Goal: Transaction & Acquisition: Register for event/course

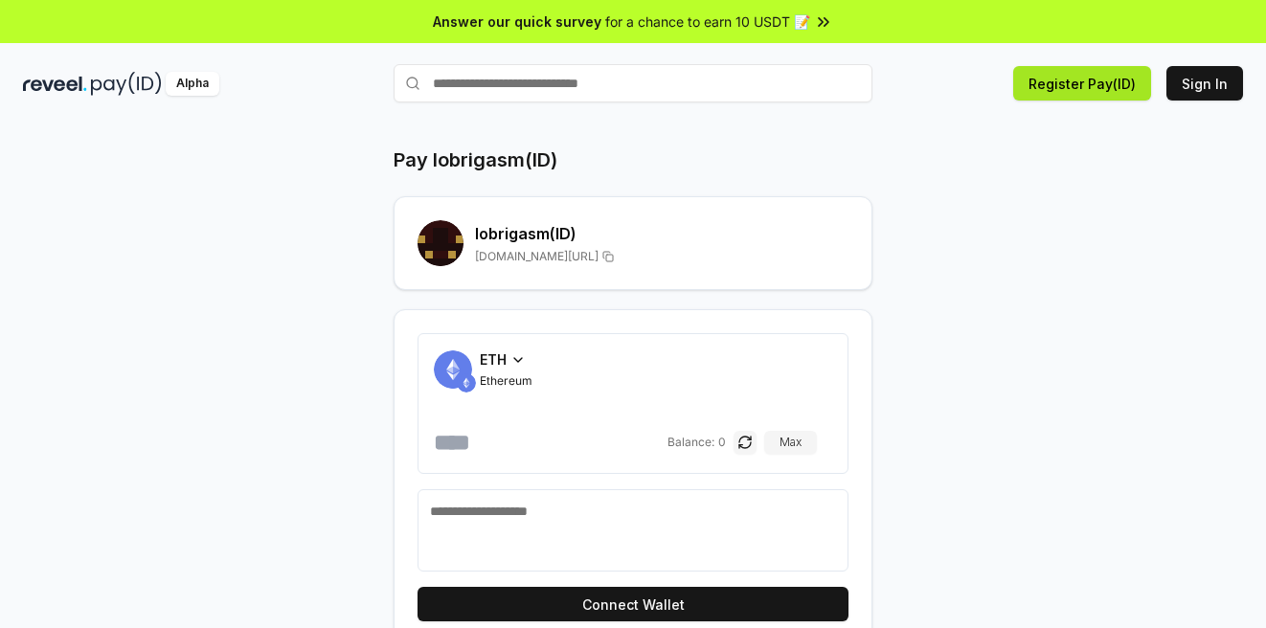
click at [1083, 88] on button "Register Pay(ID)" at bounding box center [1083, 83] width 138 height 34
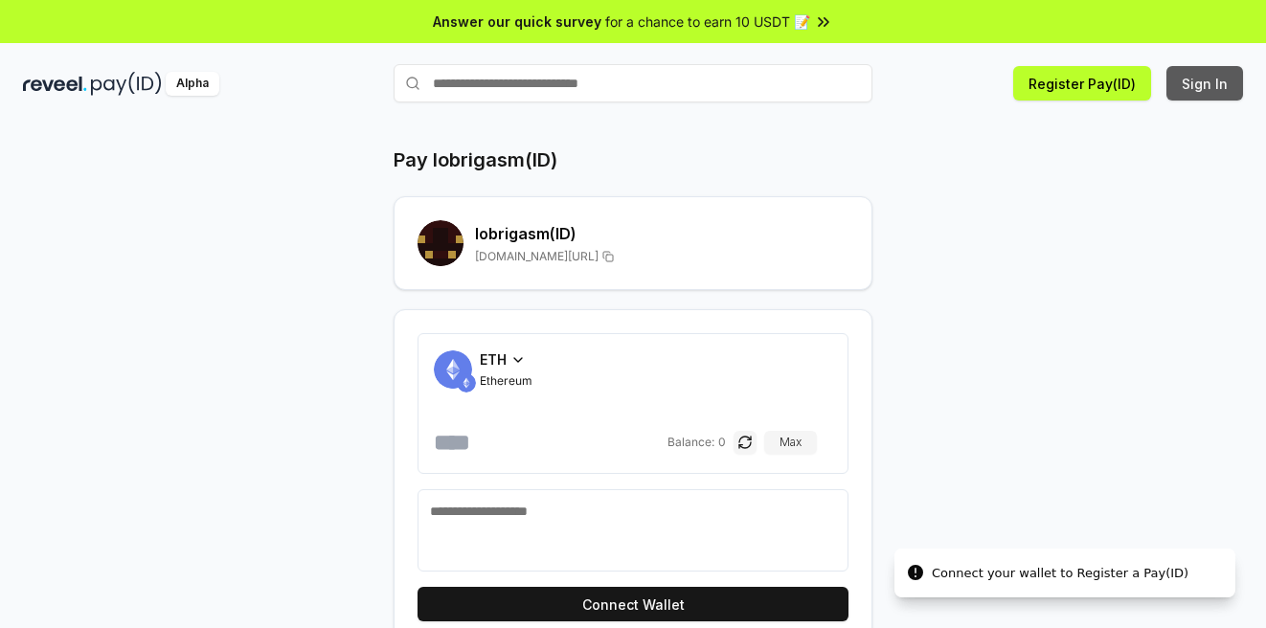
click at [1208, 85] on button "Sign In" at bounding box center [1205, 83] width 77 height 34
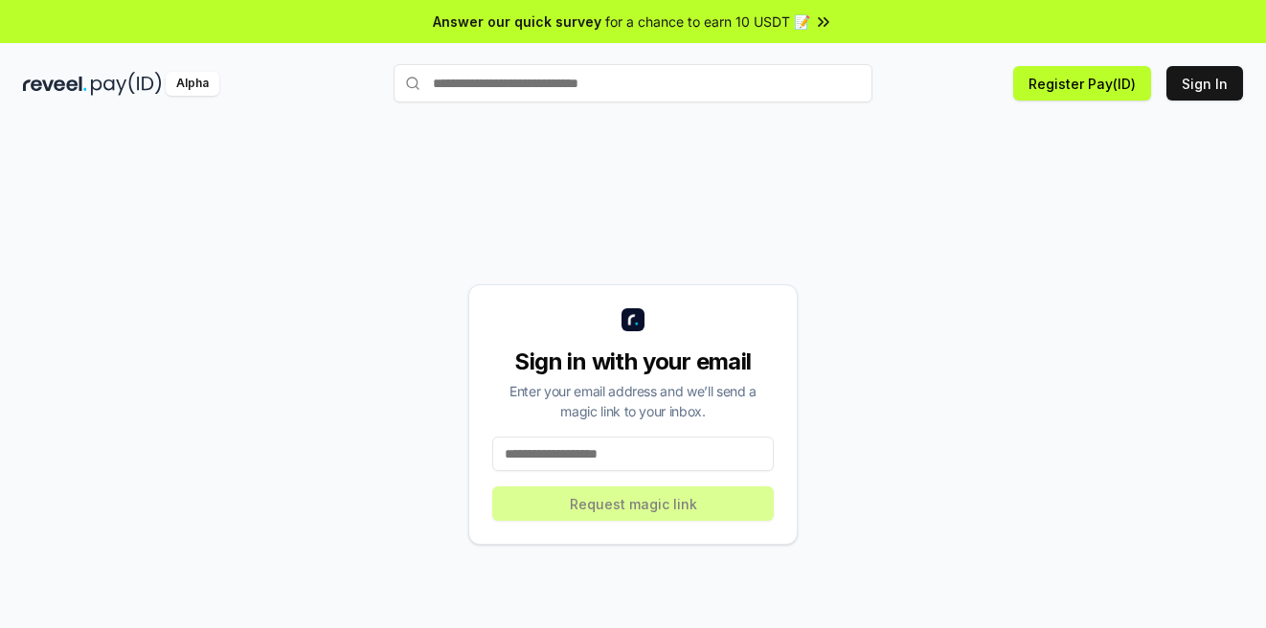
click at [597, 453] on input at bounding box center [633, 454] width 282 height 34
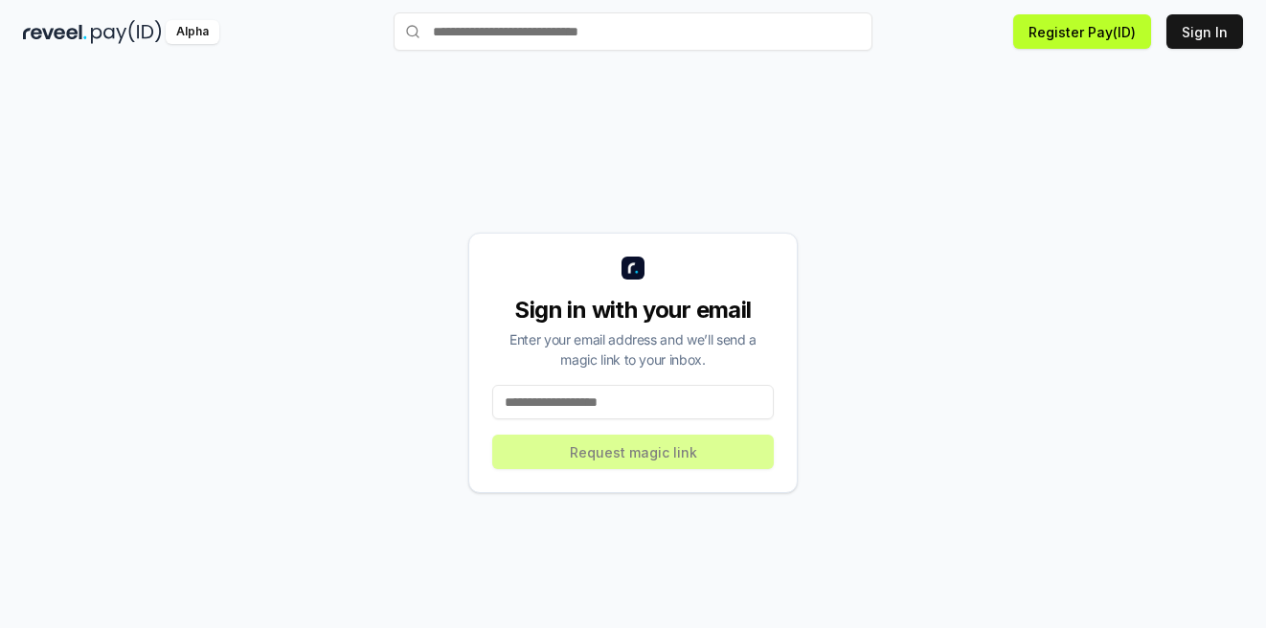
scroll to position [53, 0]
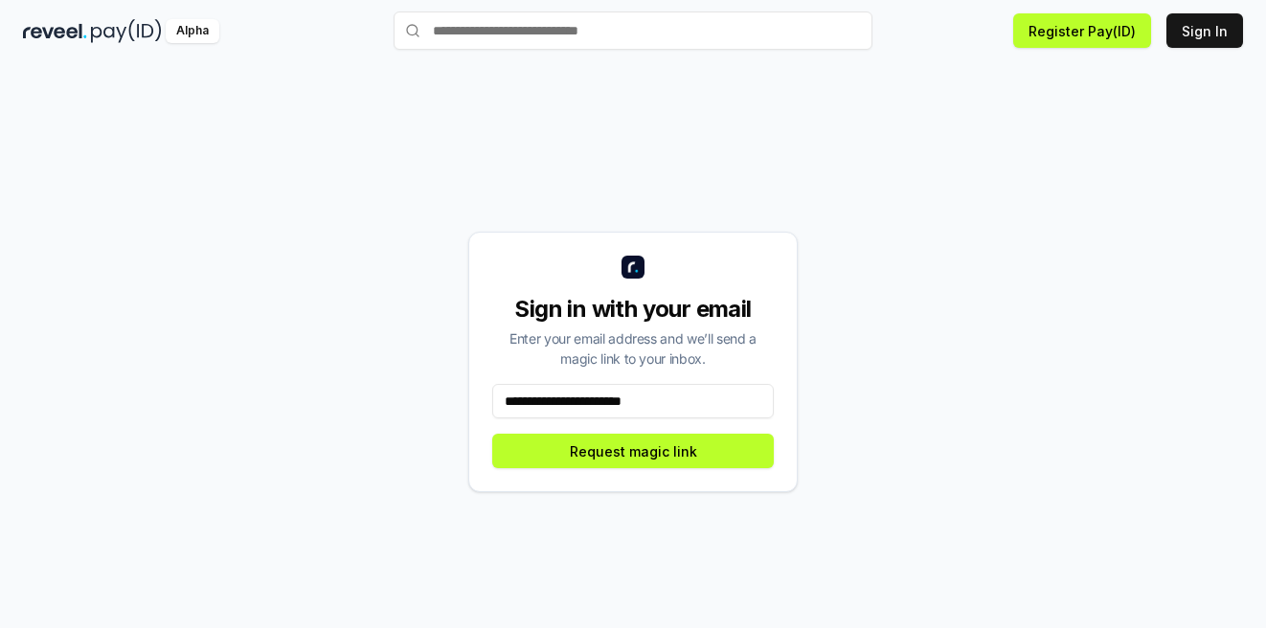
type input "**********"
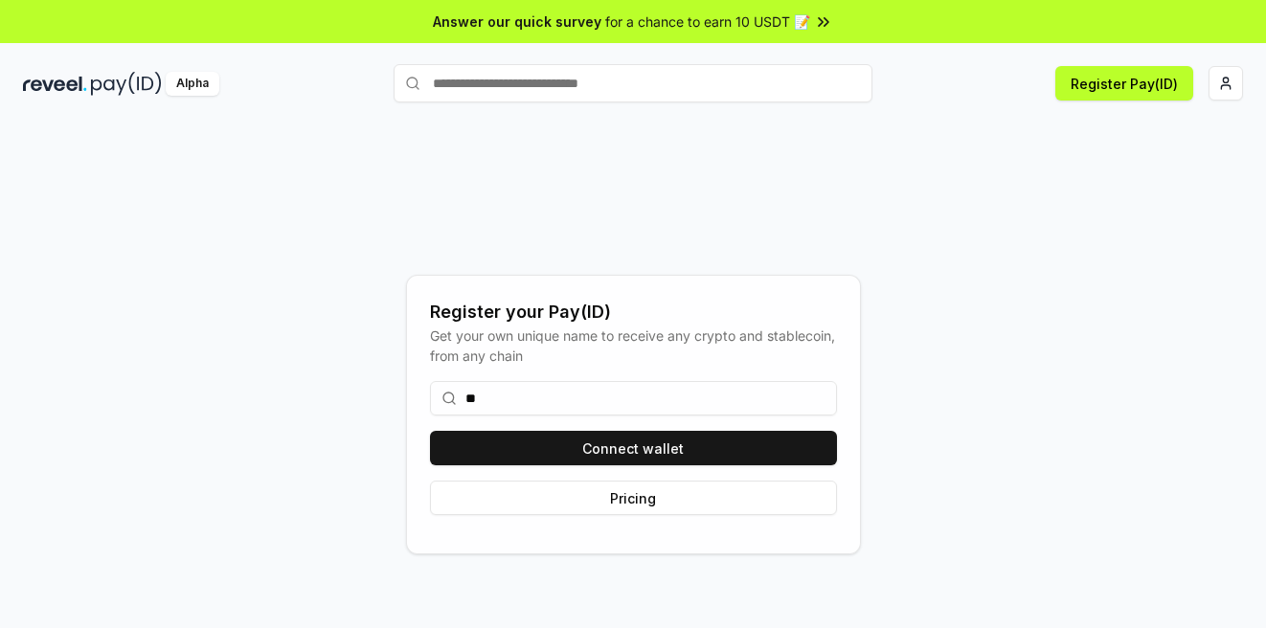
type input "*"
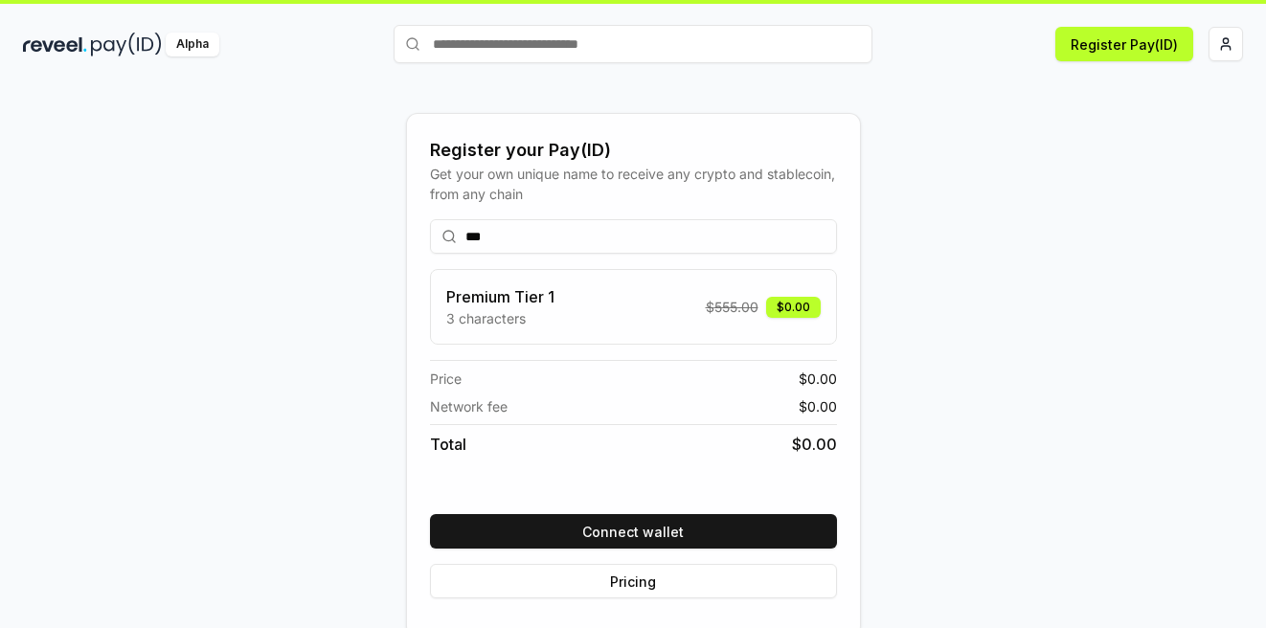
scroll to position [55, 0]
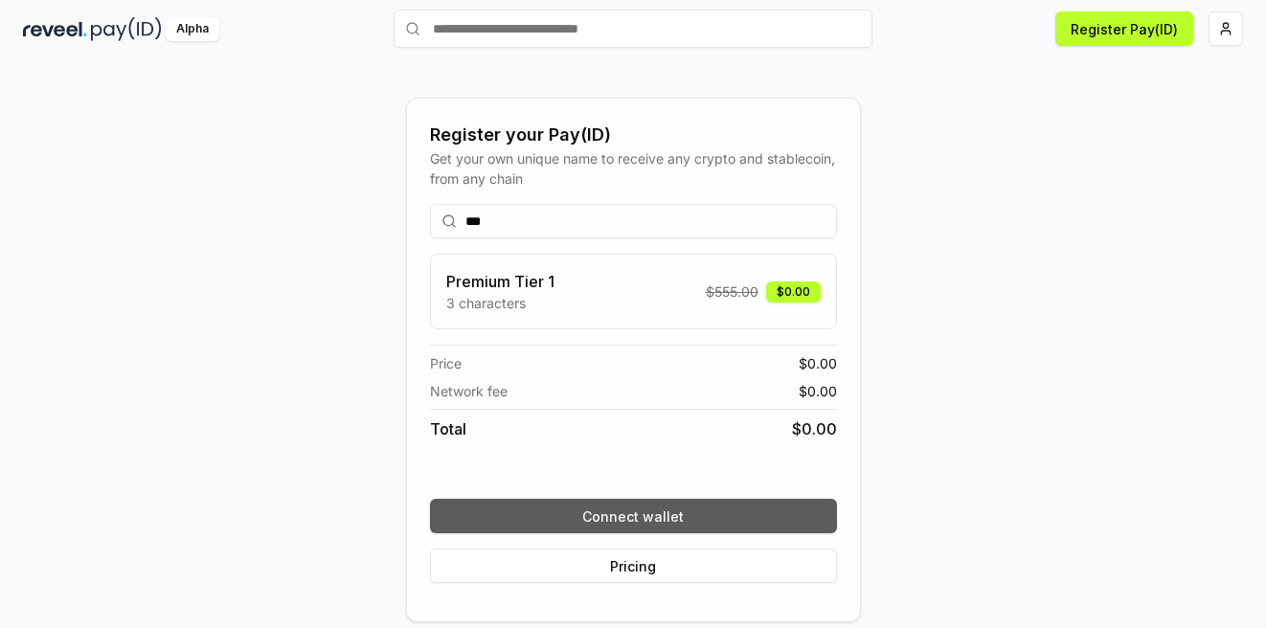
click at [635, 520] on button "Connect wallet" at bounding box center [633, 516] width 407 height 34
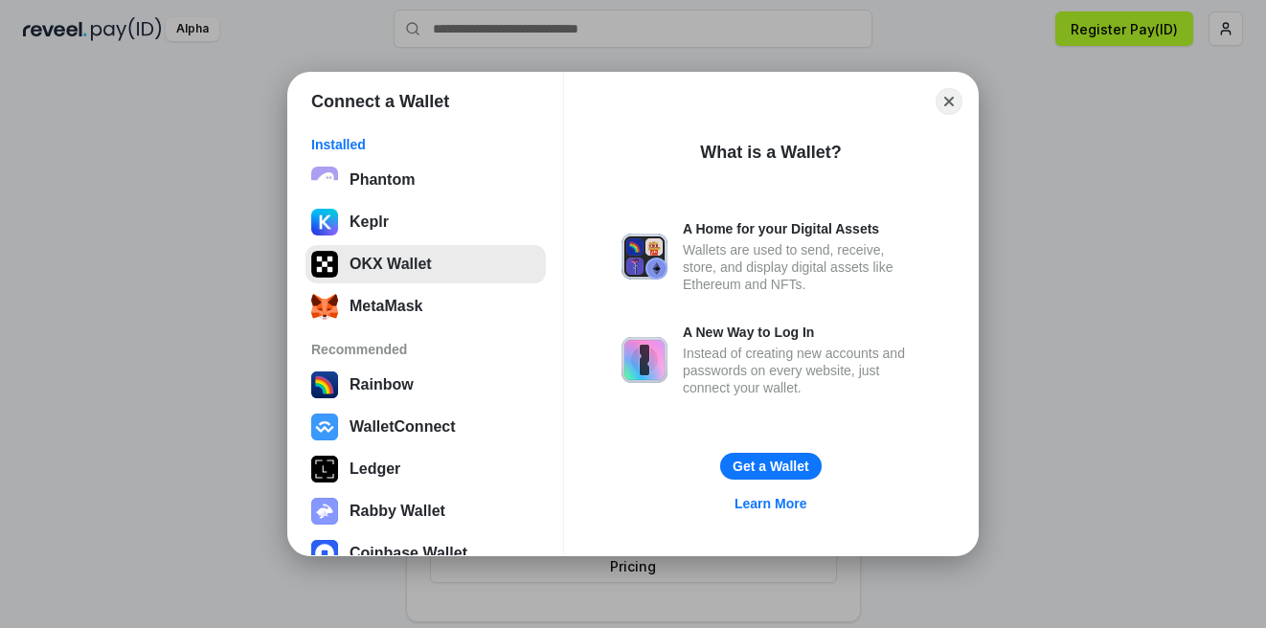
click at [436, 265] on button "OKX Wallet" at bounding box center [426, 264] width 240 height 38
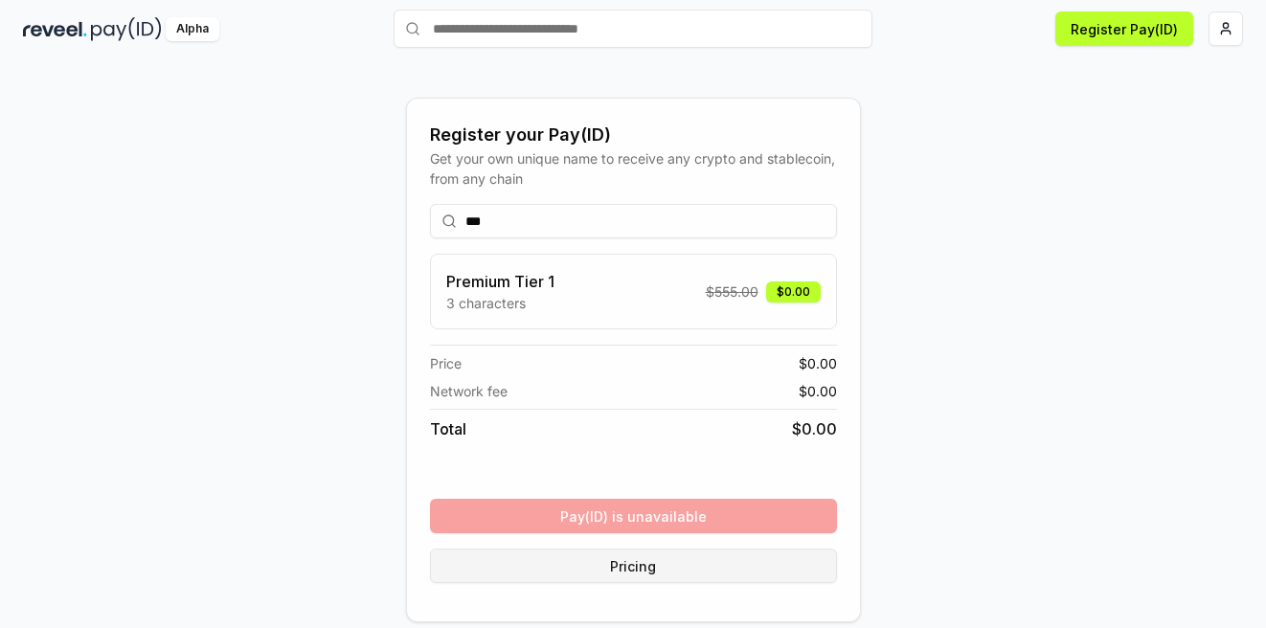
click at [623, 571] on button "Pricing" at bounding box center [633, 566] width 407 height 34
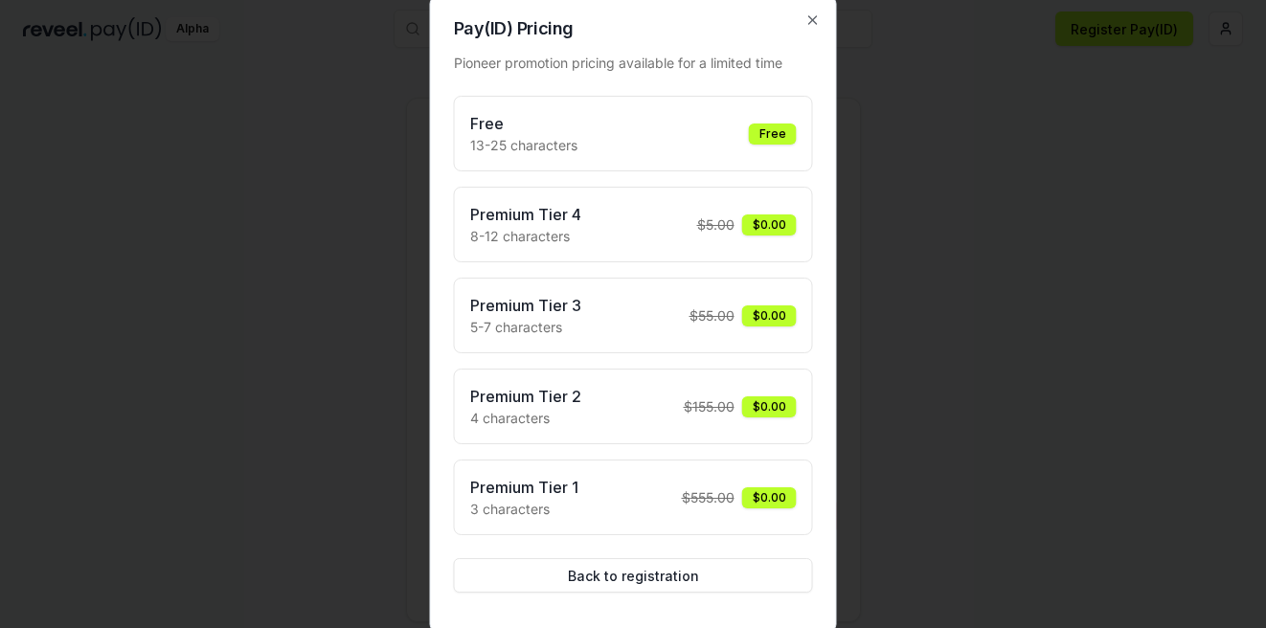
click at [640, 521] on div "Premium Tier 1 3 characters $ 555.00 $0.00" at bounding box center [633, 498] width 359 height 76
click at [634, 581] on button "Back to registration" at bounding box center [633, 575] width 359 height 34
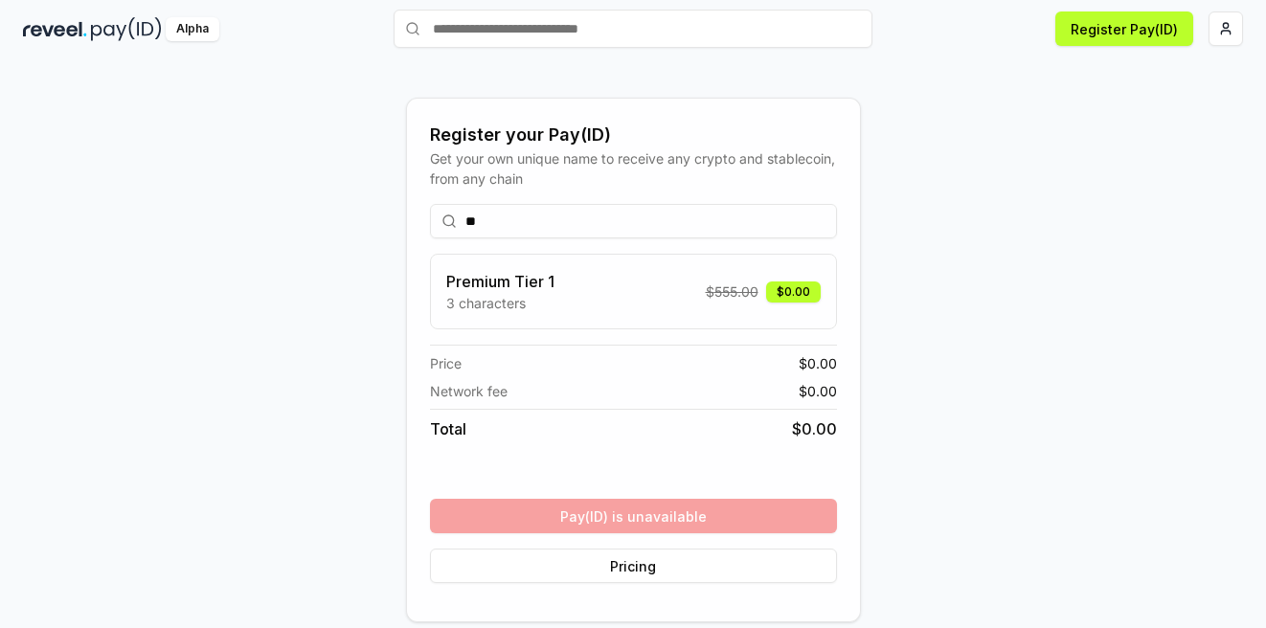
type input "*"
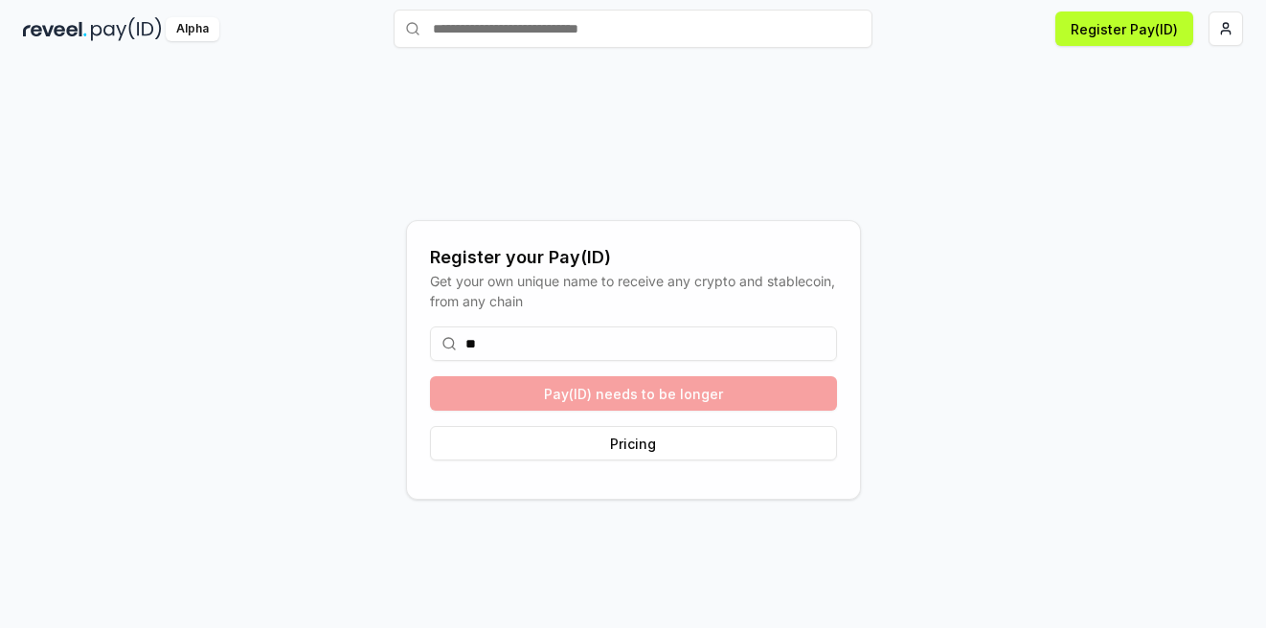
type input "*"
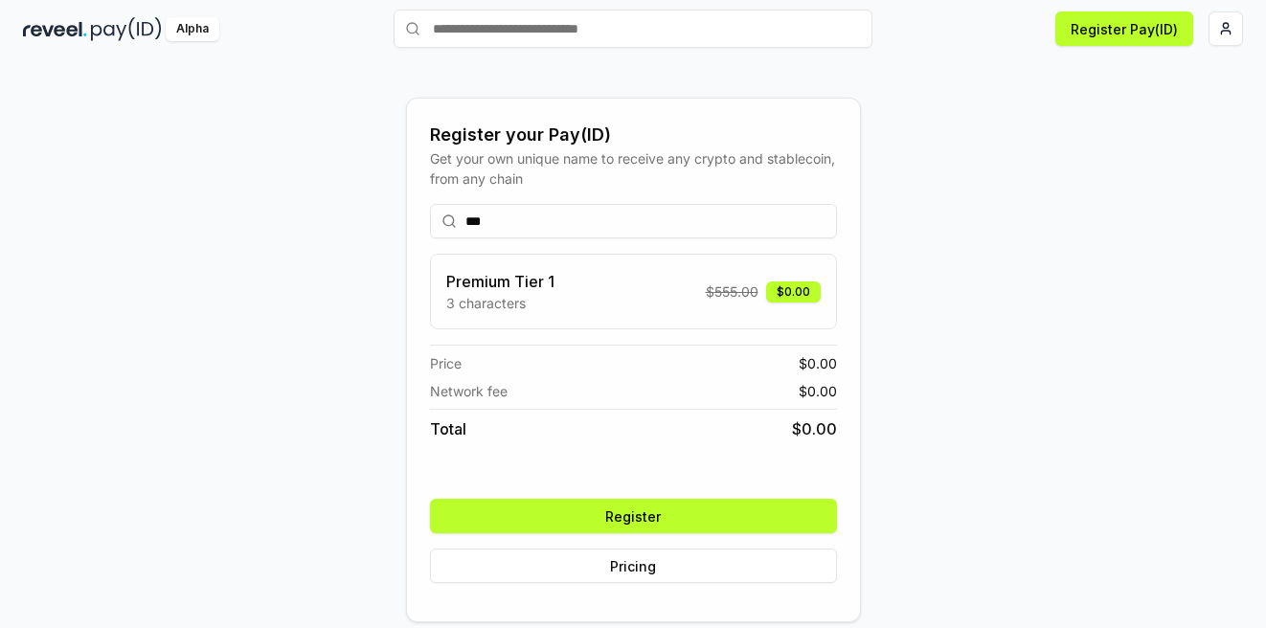
drag, startPoint x: 481, startPoint y: 223, endPoint x: 465, endPoint y: 221, distance: 16.4
click at [465, 221] on input "***" at bounding box center [633, 221] width 407 height 34
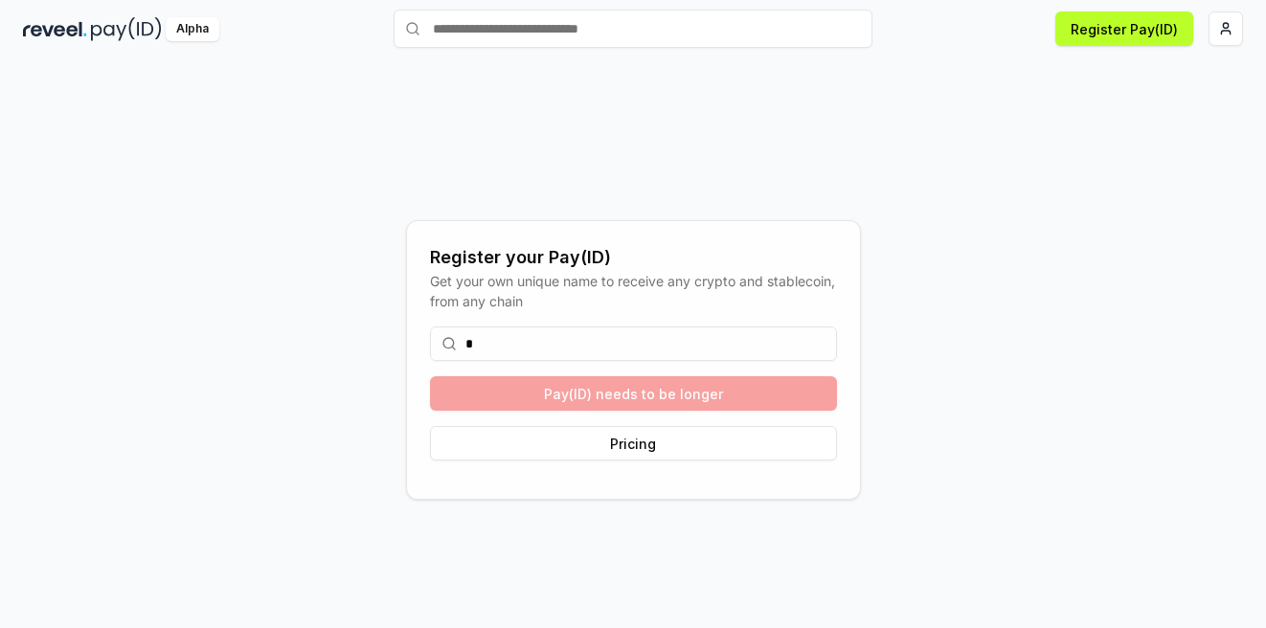
drag, startPoint x: 483, startPoint y: 350, endPoint x: 453, endPoint y: 349, distance: 29.7
click at [453, 349] on div "*" at bounding box center [633, 344] width 407 height 34
type input "*"
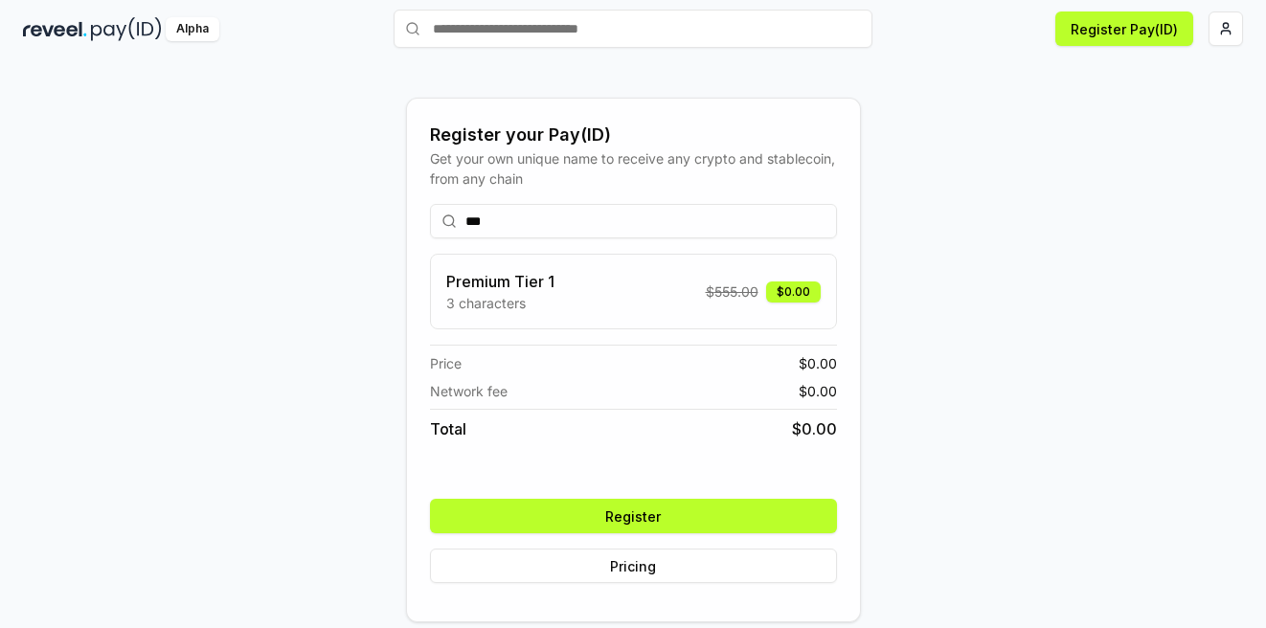
type input "***"
click at [659, 521] on button "Register" at bounding box center [633, 516] width 407 height 34
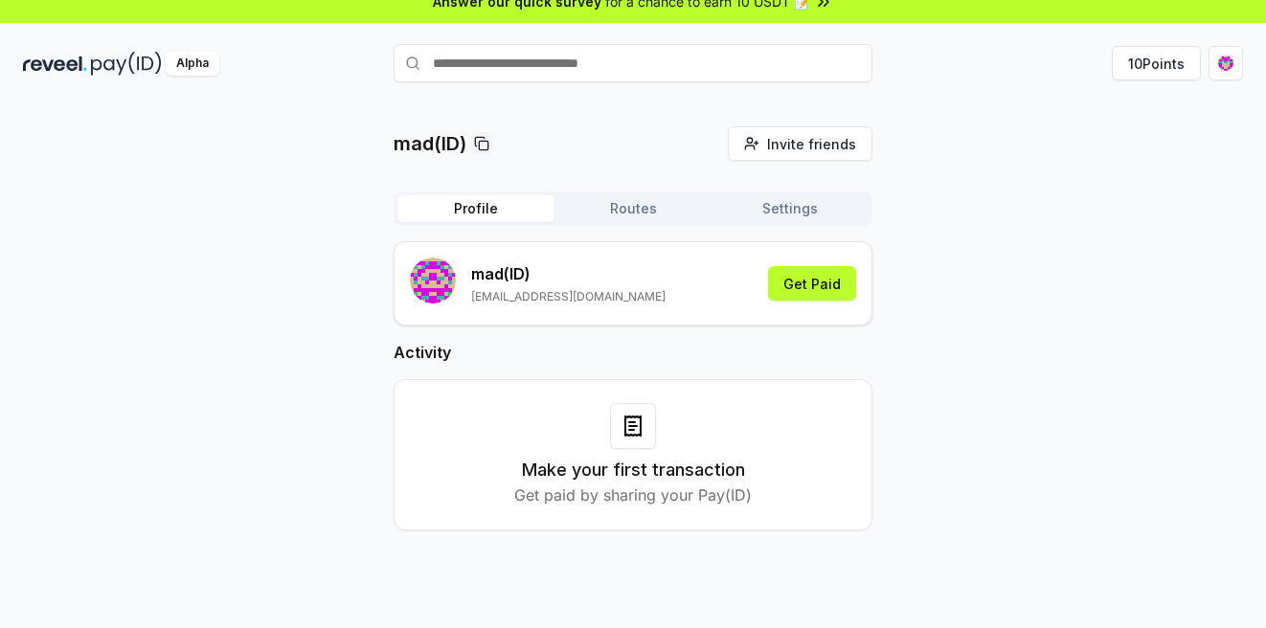
scroll to position [55, 0]
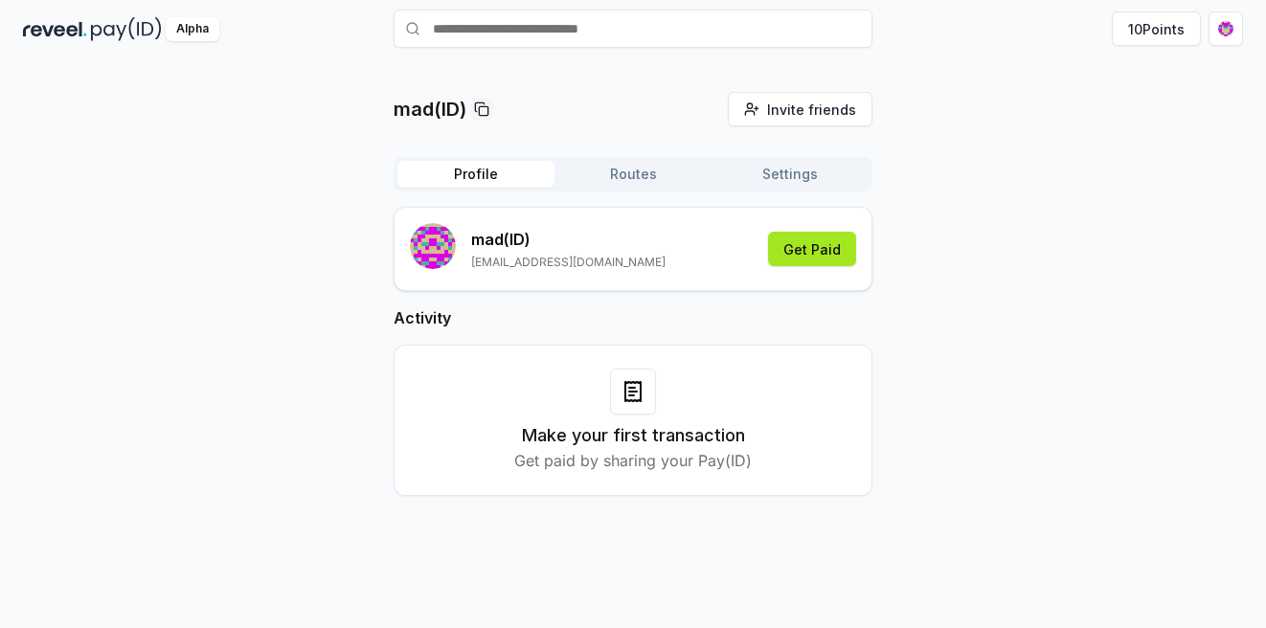
click at [808, 252] on button "Get Paid" at bounding box center [812, 249] width 88 height 34
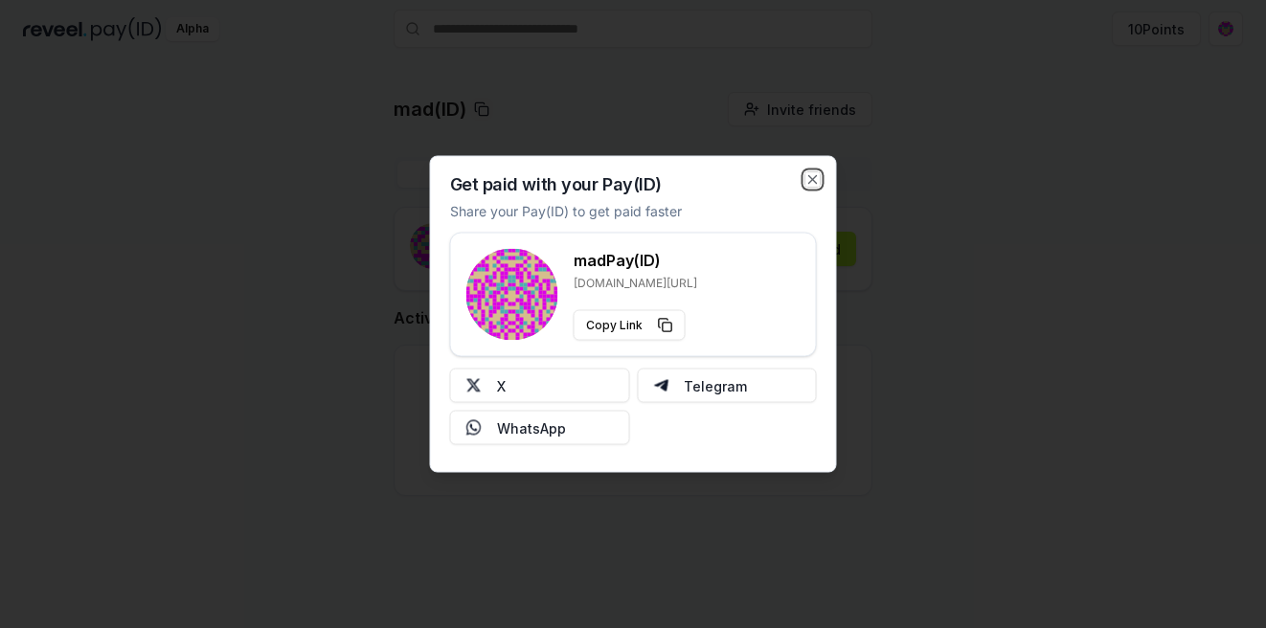
click at [814, 176] on icon "button" at bounding box center [813, 180] width 8 height 8
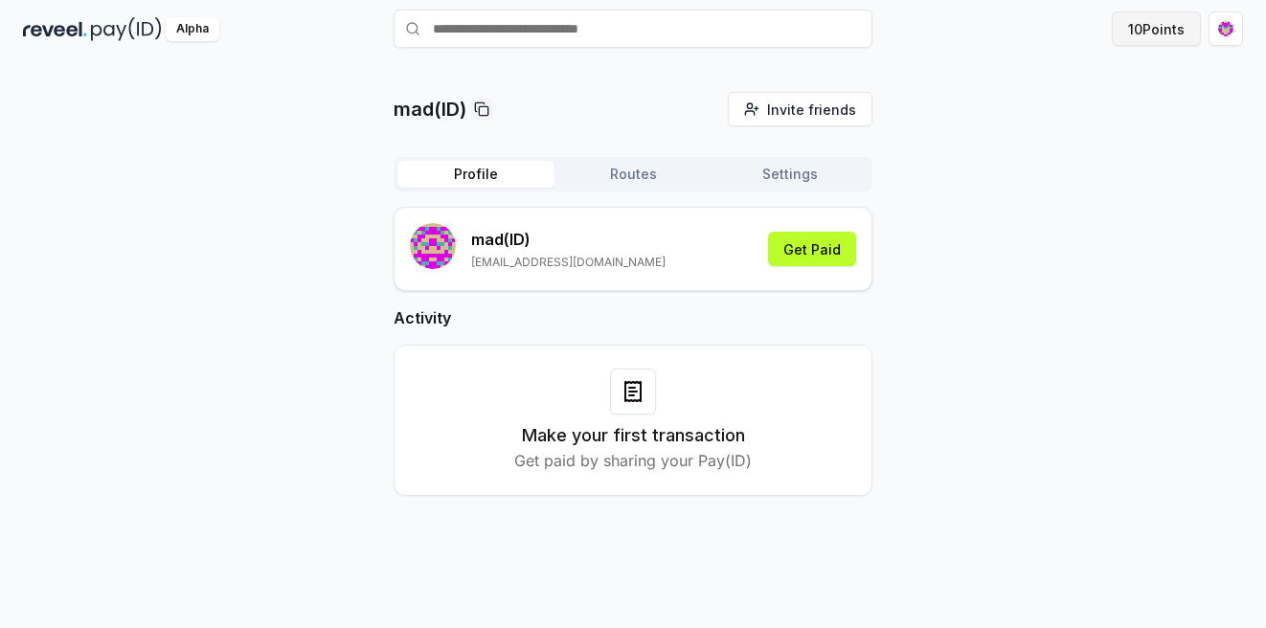
click at [1144, 23] on button "10 Points" at bounding box center [1156, 28] width 89 height 34
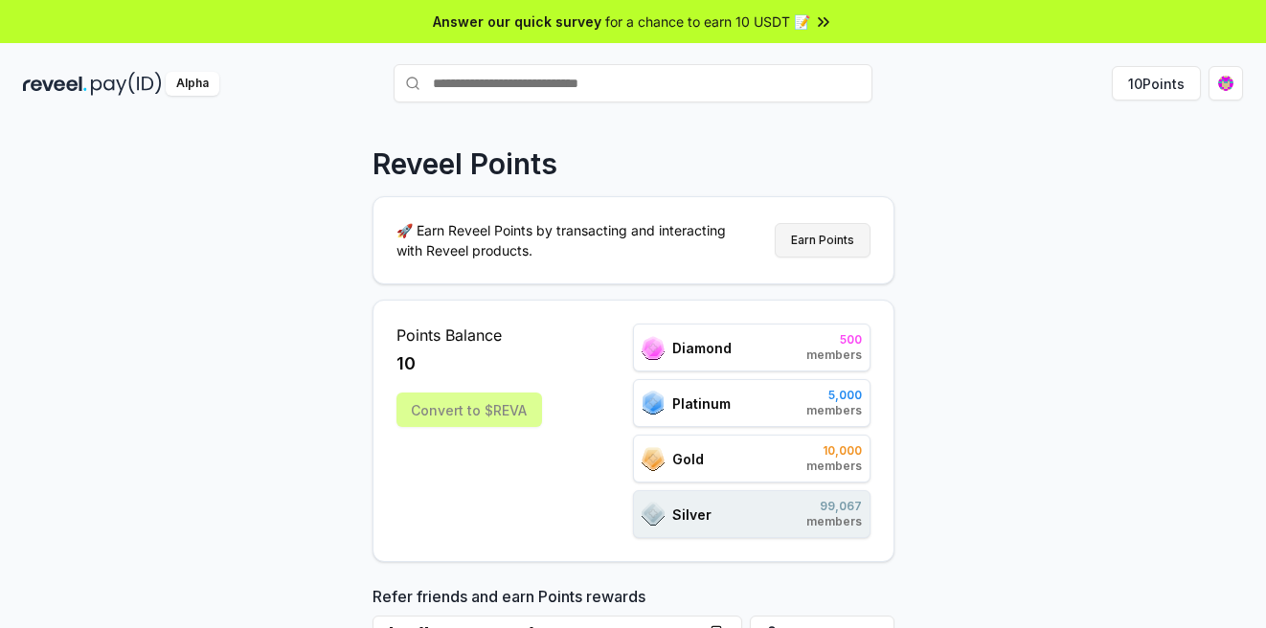
click at [838, 242] on button "Earn Points" at bounding box center [823, 240] width 96 height 34
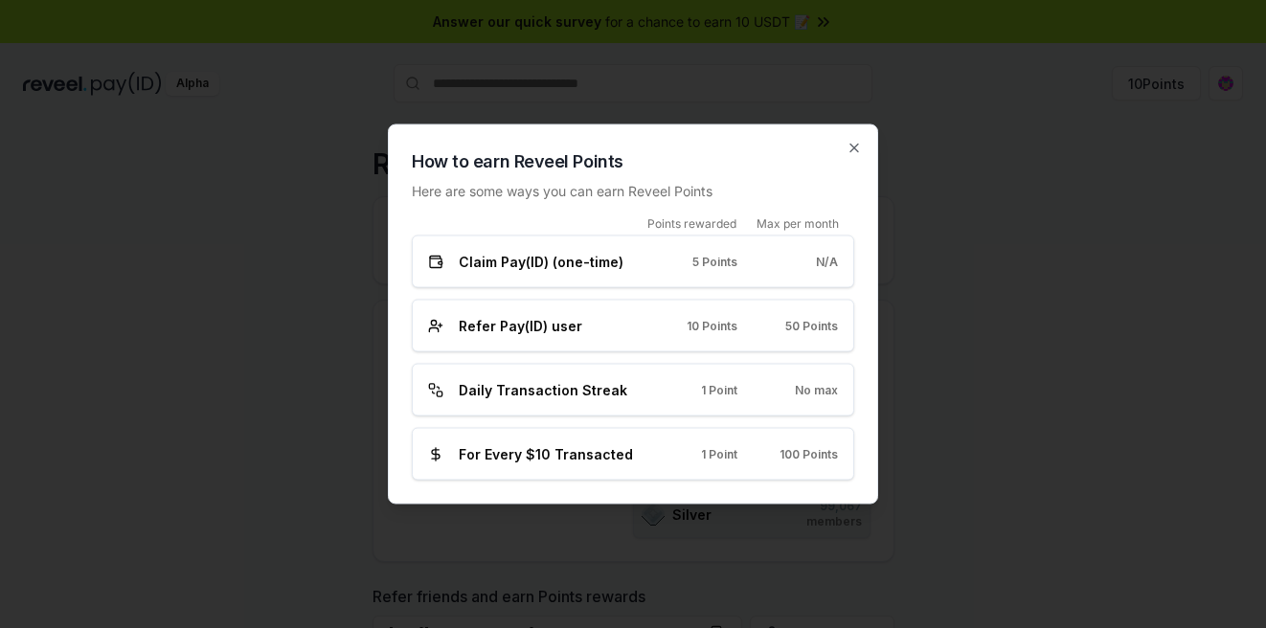
click at [517, 402] on div "Daily Transaction Streak 1 Point No max" at bounding box center [633, 390] width 443 height 53
click at [604, 398] on span "Daily Transaction Streak" at bounding box center [543, 390] width 169 height 20
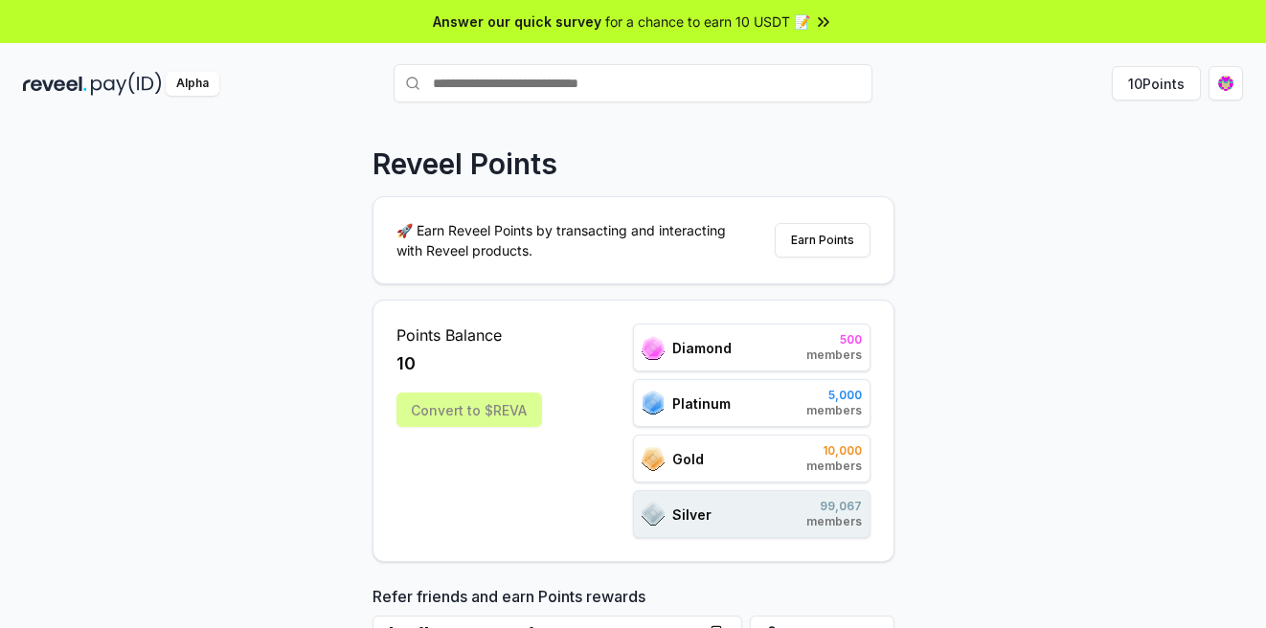
click at [777, 18] on span "for a chance to earn 10 USDT 📝" at bounding box center [707, 21] width 205 height 20
